Goal: Information Seeking & Learning: Check status

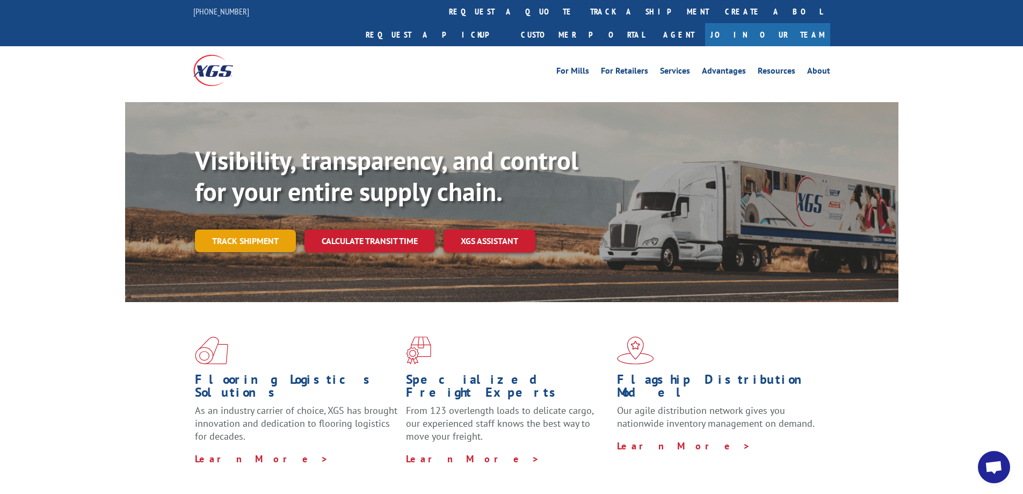
click at [233, 229] on link "Track shipment" at bounding box center [245, 240] width 101 height 23
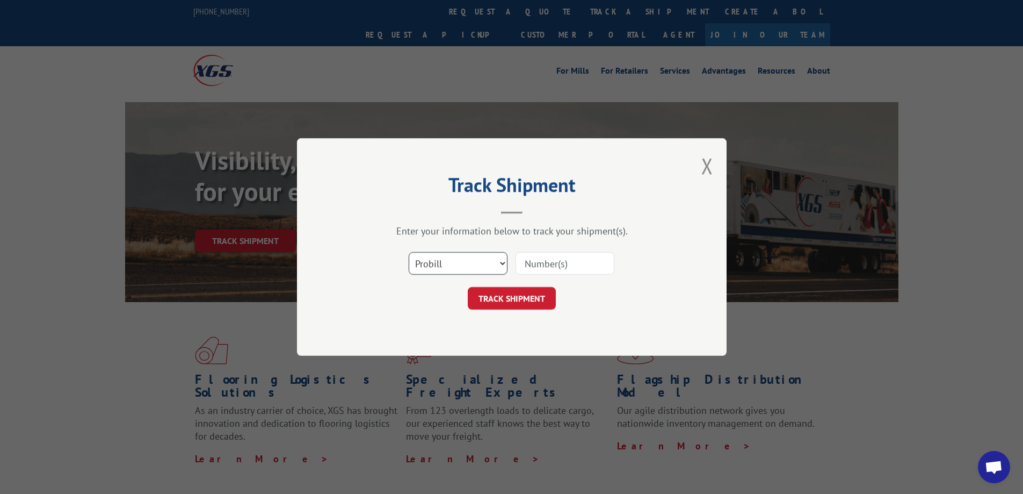
click at [425, 266] on select "Select category... Probill BOL PO" at bounding box center [458, 263] width 99 height 23
select select "bol"
click at [409, 252] on select "Select category... Probill BOL PO" at bounding box center [458, 263] width 99 height 23
click at [543, 260] on input at bounding box center [565, 263] width 99 height 23
paste input "14367154"
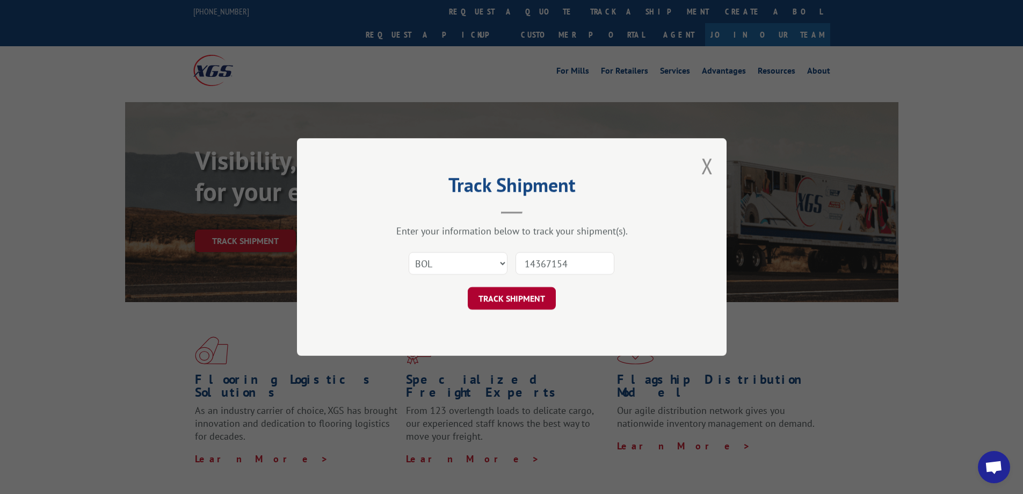
type input "14367154"
click at [511, 295] on button "TRACK SHIPMENT" at bounding box center [512, 298] width 88 height 23
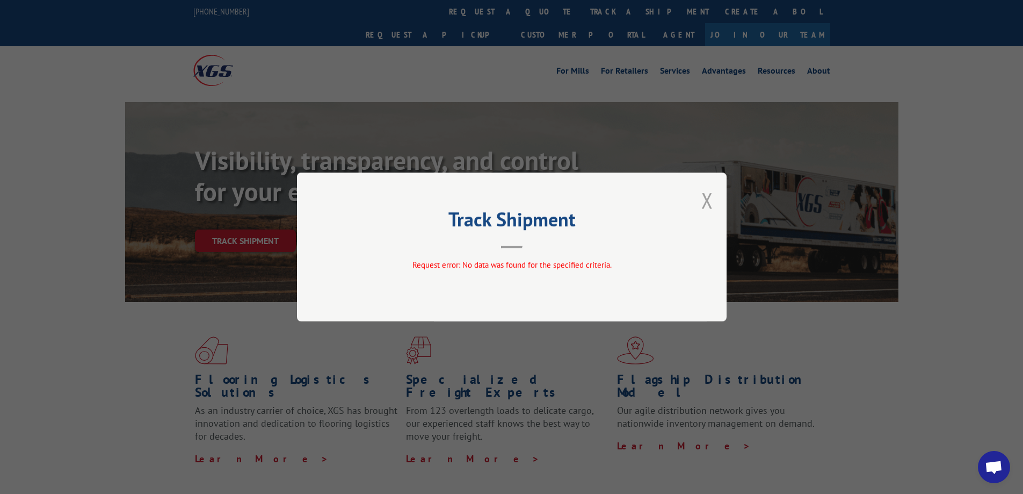
click at [711, 206] on button "Close modal" at bounding box center [708, 200] width 12 height 28
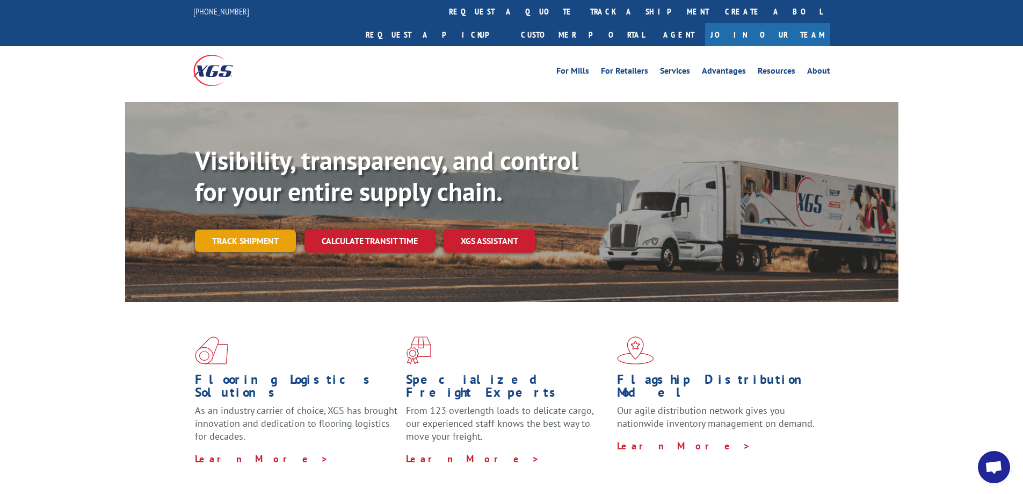
click at [249, 229] on link "Track shipment" at bounding box center [245, 240] width 101 height 23
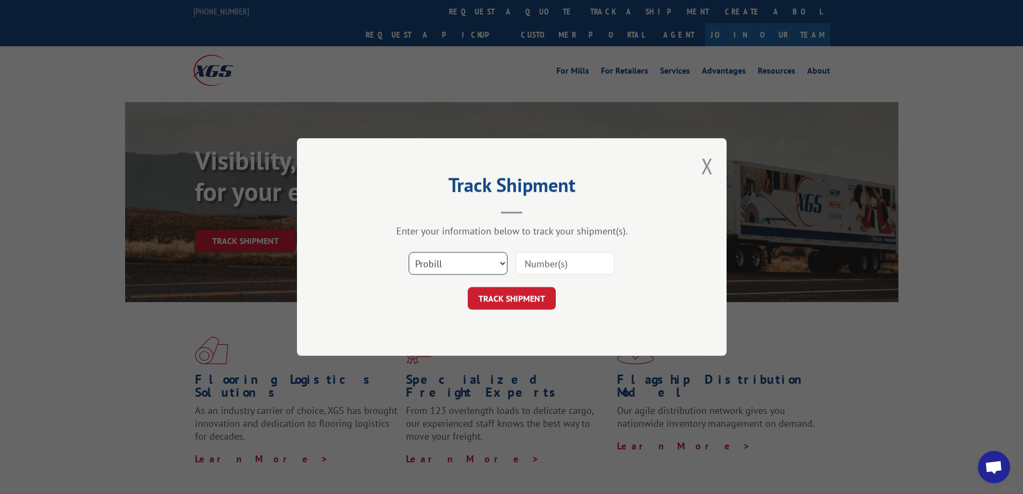
click at [443, 264] on select "Select category... Probill BOL PO" at bounding box center [458, 263] width 99 height 23
click at [536, 268] on input at bounding box center [565, 263] width 99 height 23
paste input "14367154"
type input "14367154"
click at [519, 301] on button "TRACK SHIPMENT" at bounding box center [512, 298] width 88 height 23
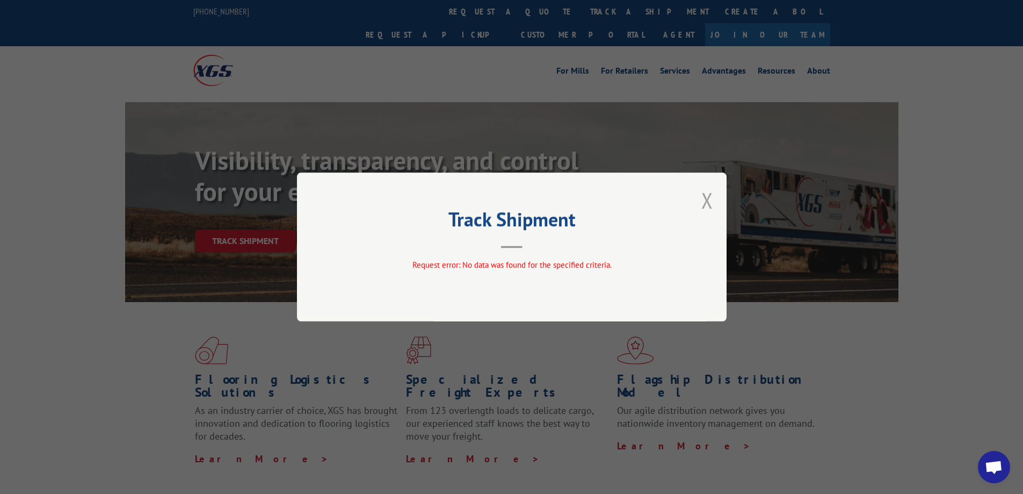
click at [710, 206] on button "Close modal" at bounding box center [708, 200] width 12 height 28
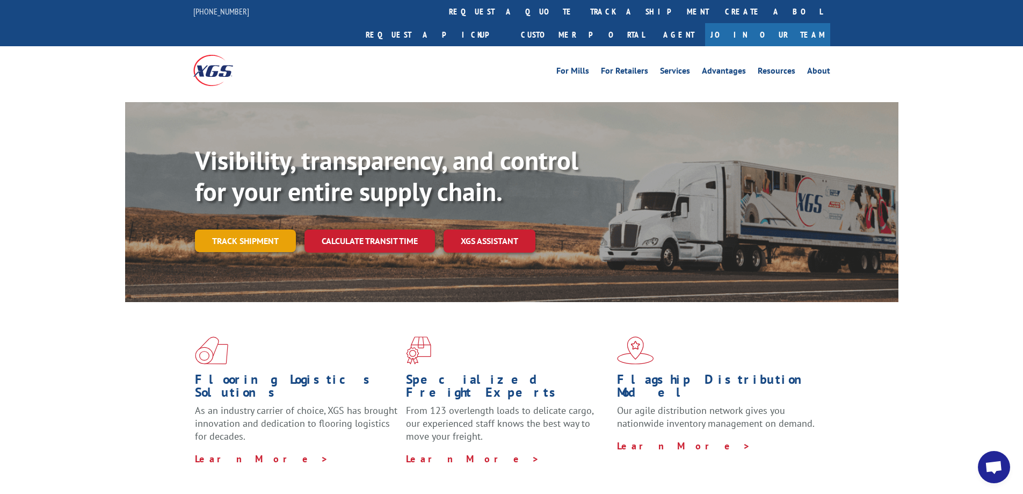
click at [241, 229] on link "Track shipment" at bounding box center [245, 240] width 101 height 23
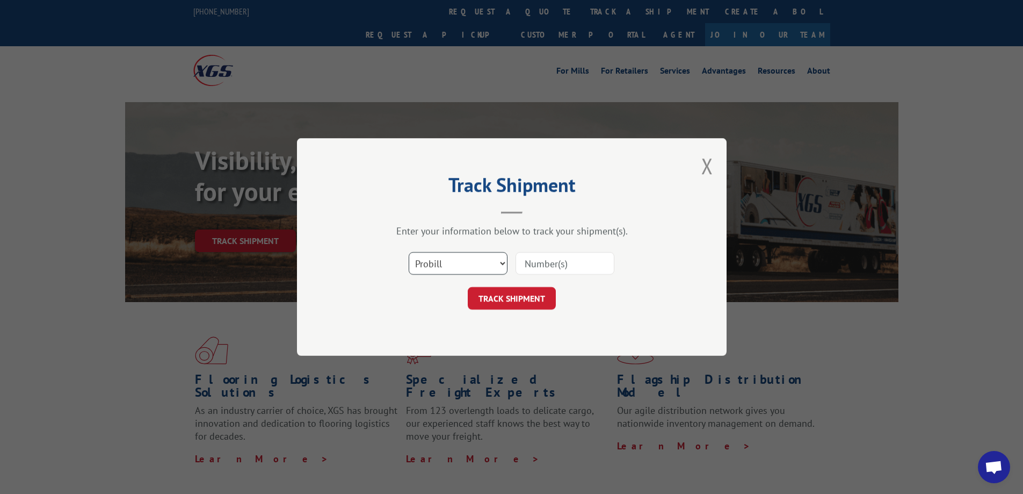
click at [454, 269] on select "Select category... Probill BOL PO" at bounding box center [458, 263] width 99 height 23
select select "po"
click at [409, 252] on select "Select category... Probill BOL PO" at bounding box center [458, 263] width 99 height 23
click at [548, 262] on input at bounding box center [565, 263] width 99 height 23
paste input "12509925"
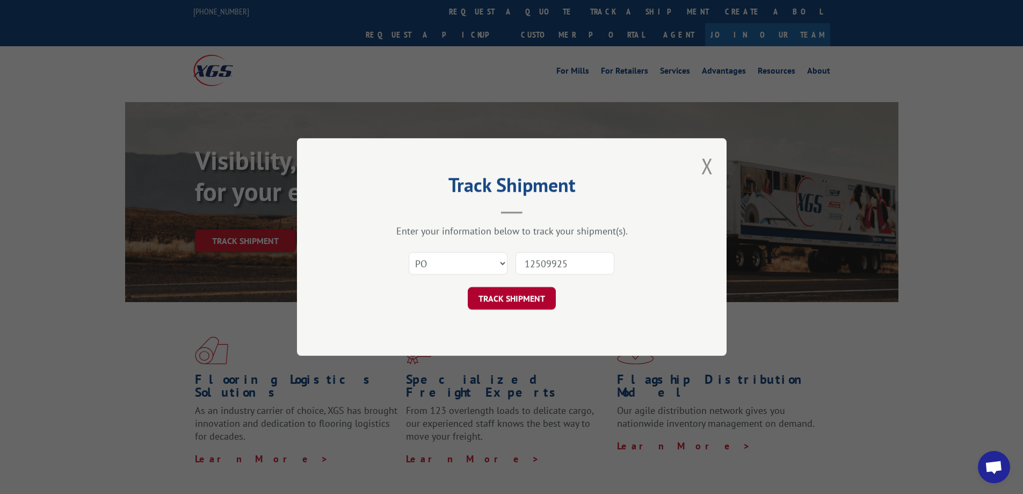
type input "12509925"
click at [506, 309] on button "TRACK SHIPMENT" at bounding box center [512, 298] width 88 height 23
